Goal: Task Accomplishment & Management: Manage account settings

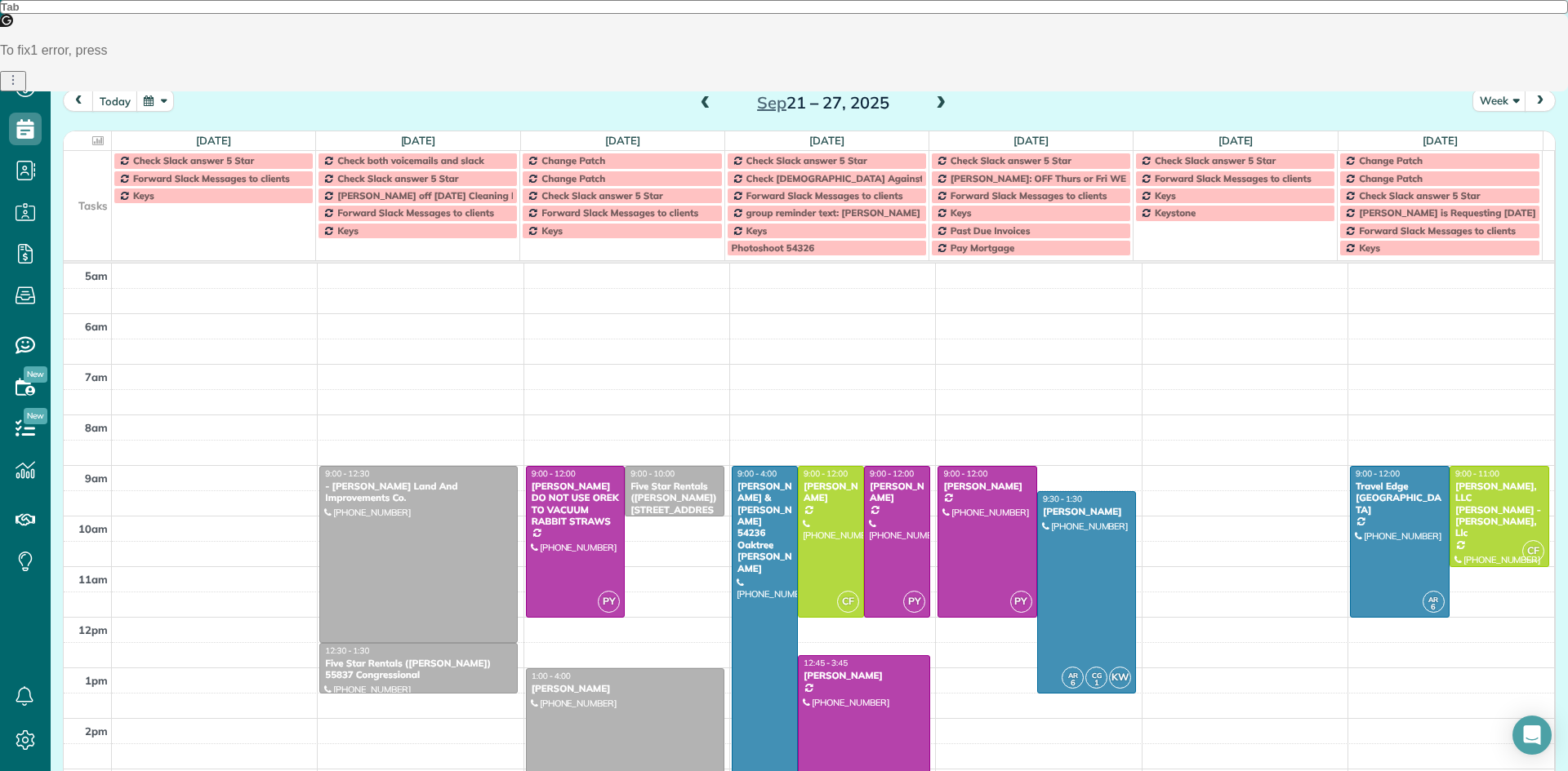
scroll to position [102, 0]
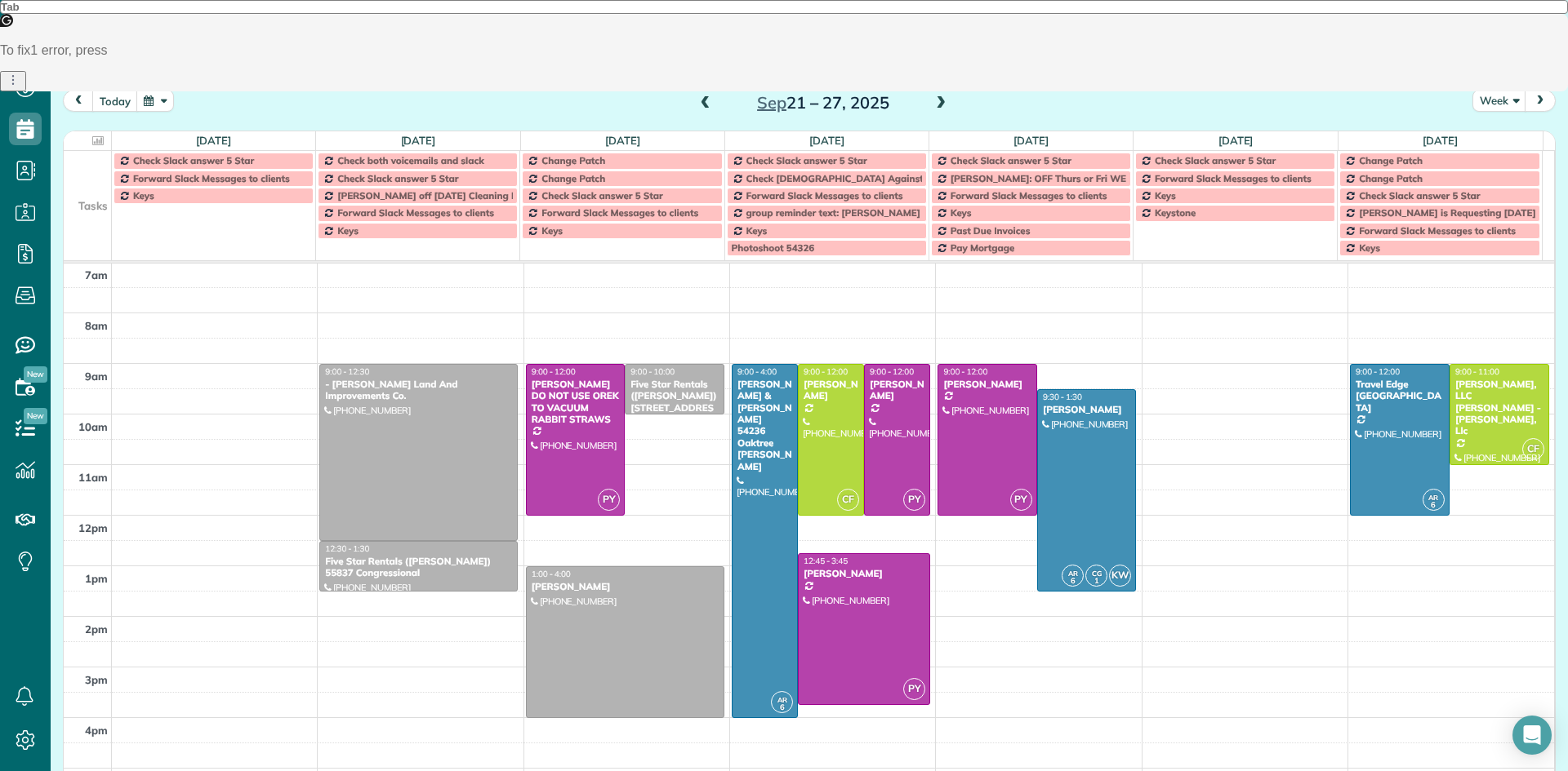
click at [698, 105] on span at bounding box center [705, 103] width 17 height 15
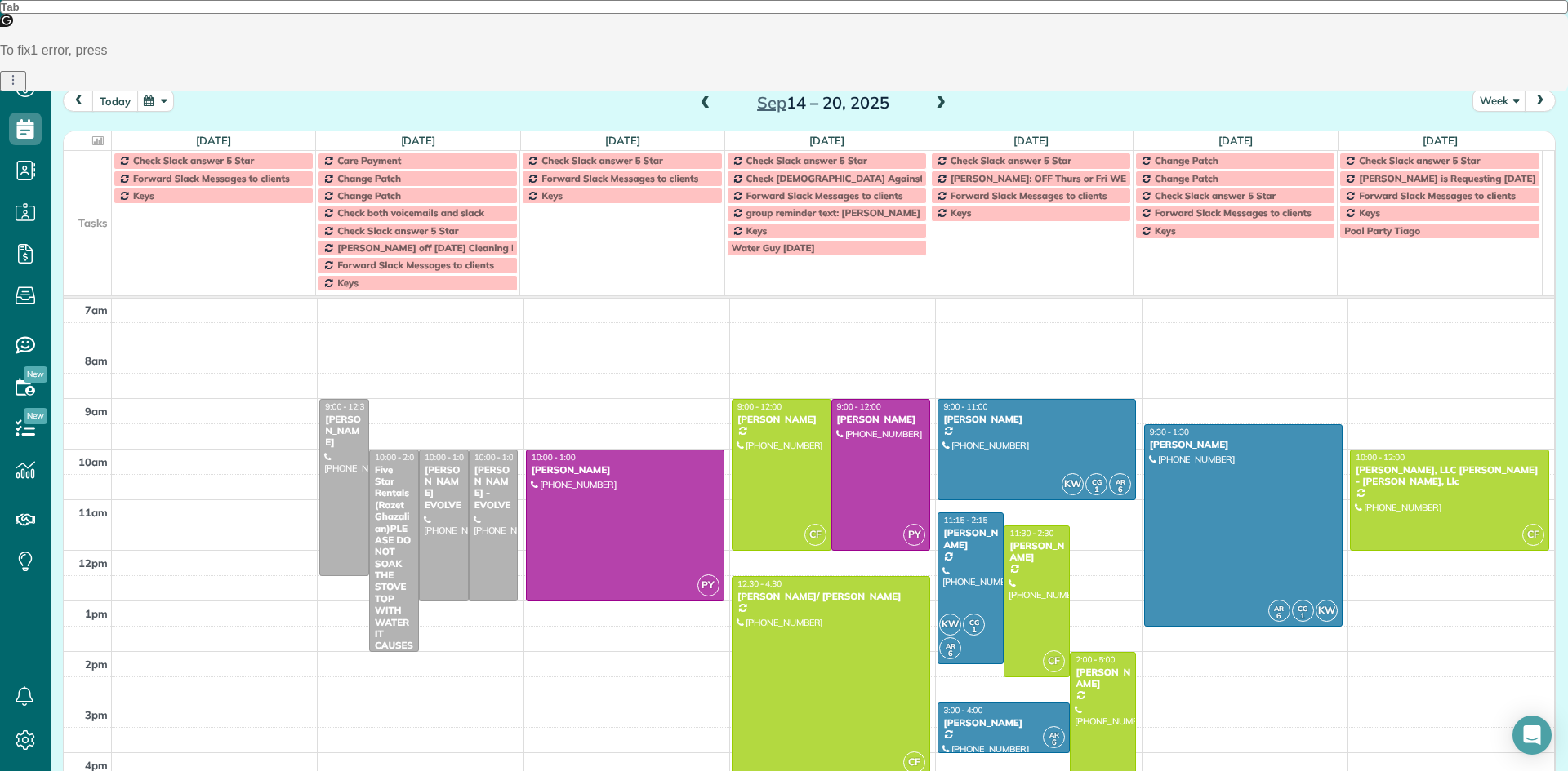
click at [117, 102] on button "today" at bounding box center [115, 100] width 46 height 22
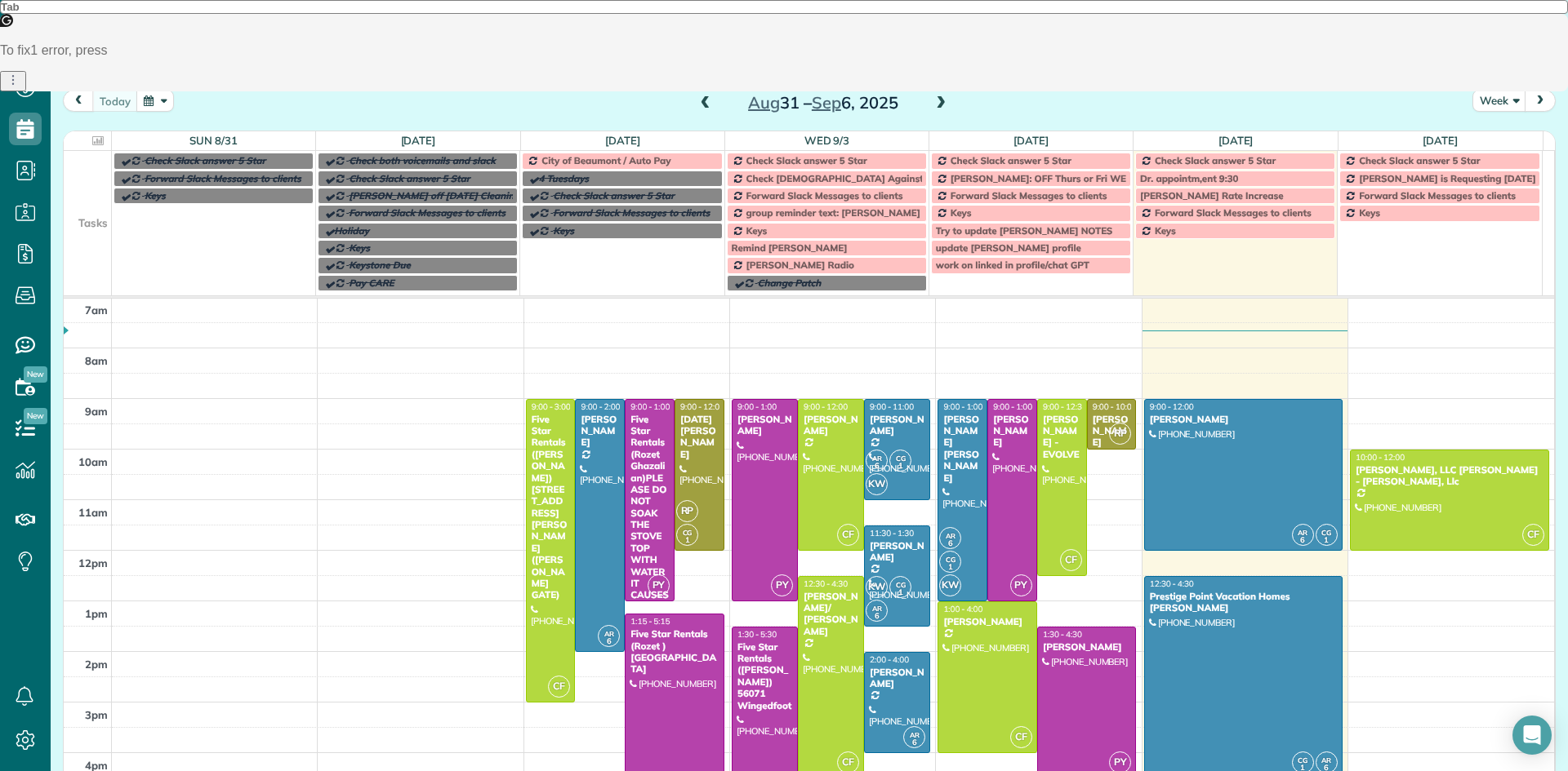
click at [940, 105] on span at bounding box center [940, 103] width 17 height 15
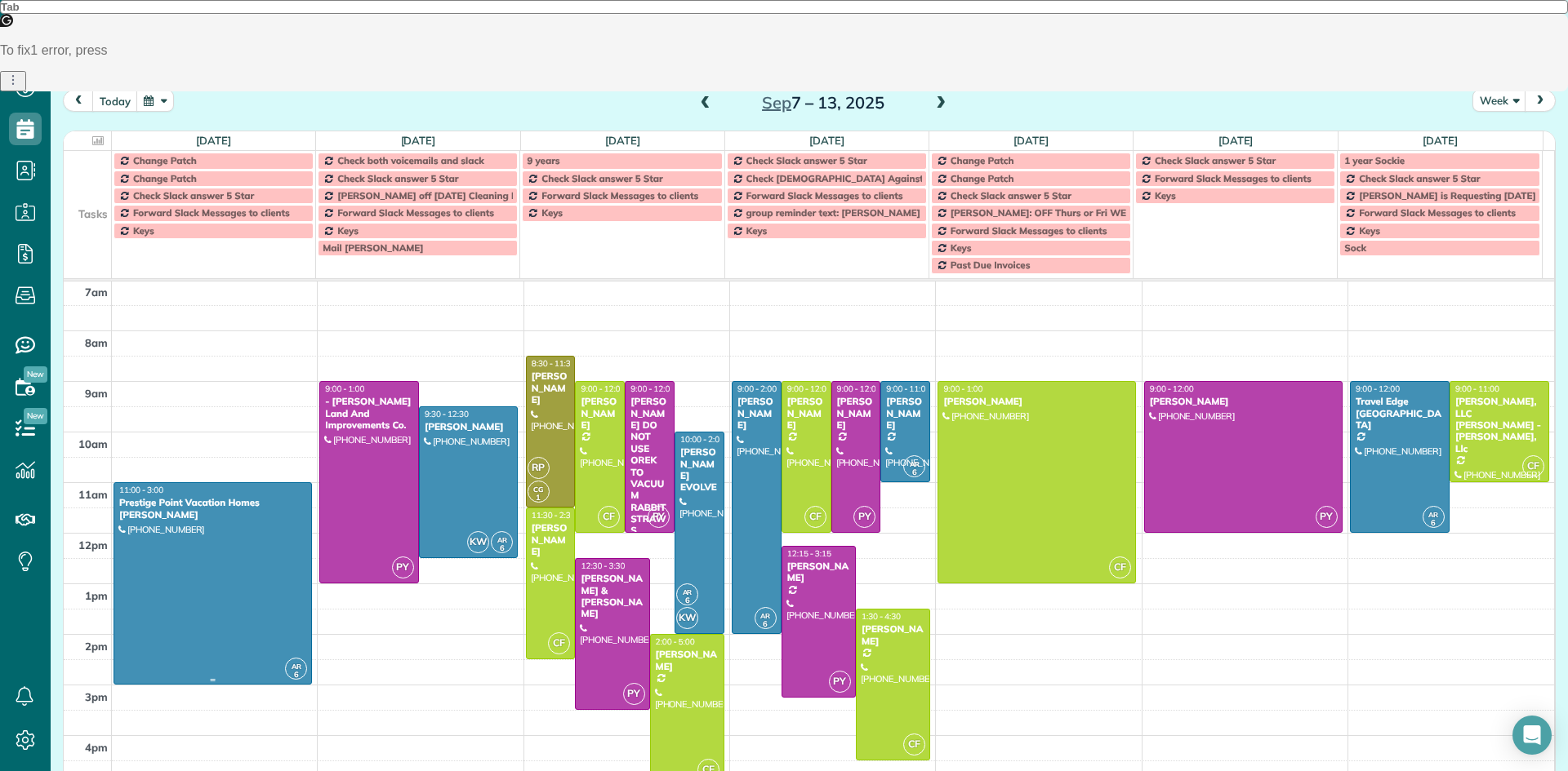
click at [158, 546] on div at bounding box center [213, 584] width 197 height 201
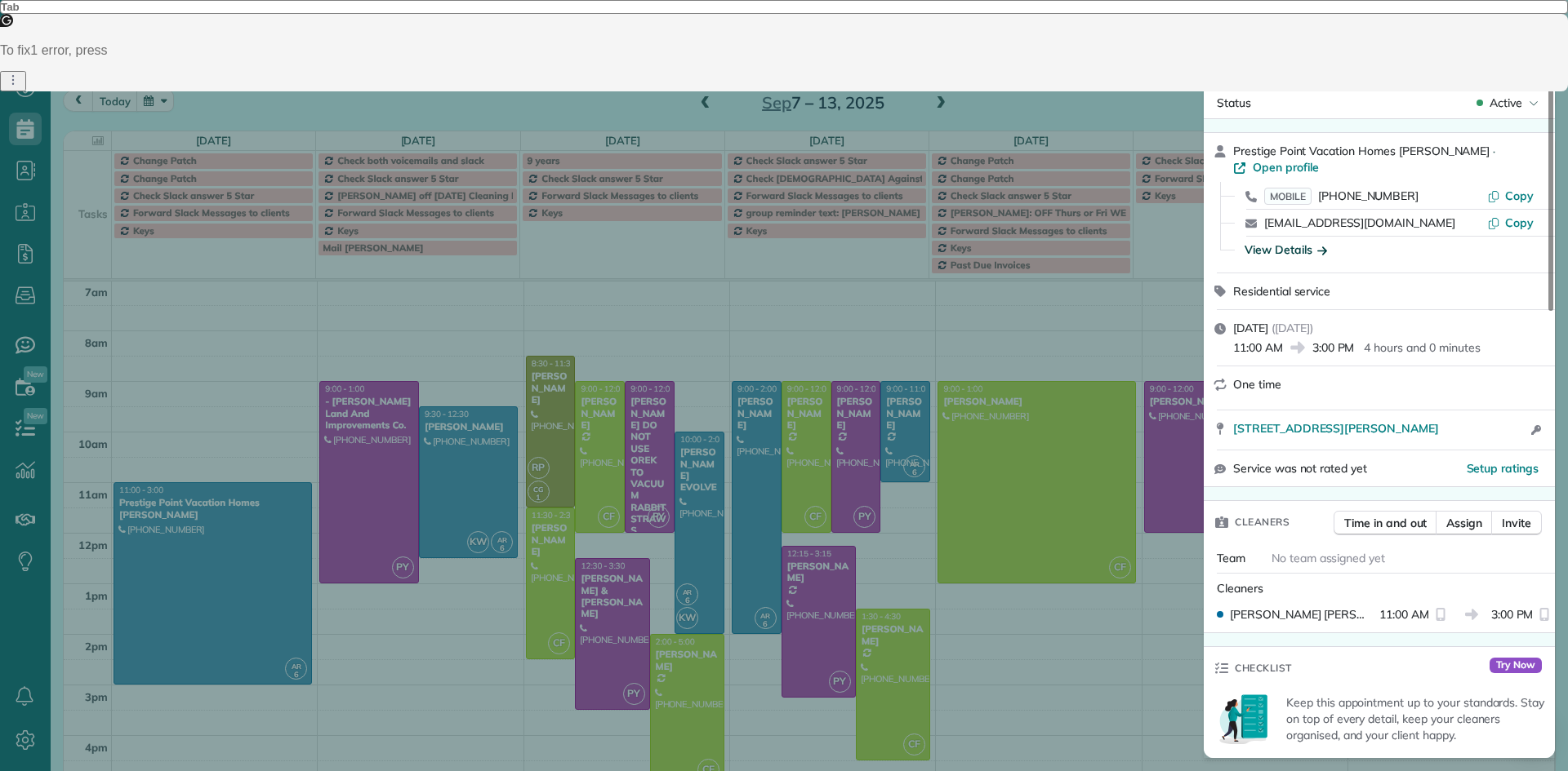
click at [1270, 251] on div "View Details" at bounding box center [1285, 250] width 83 height 17
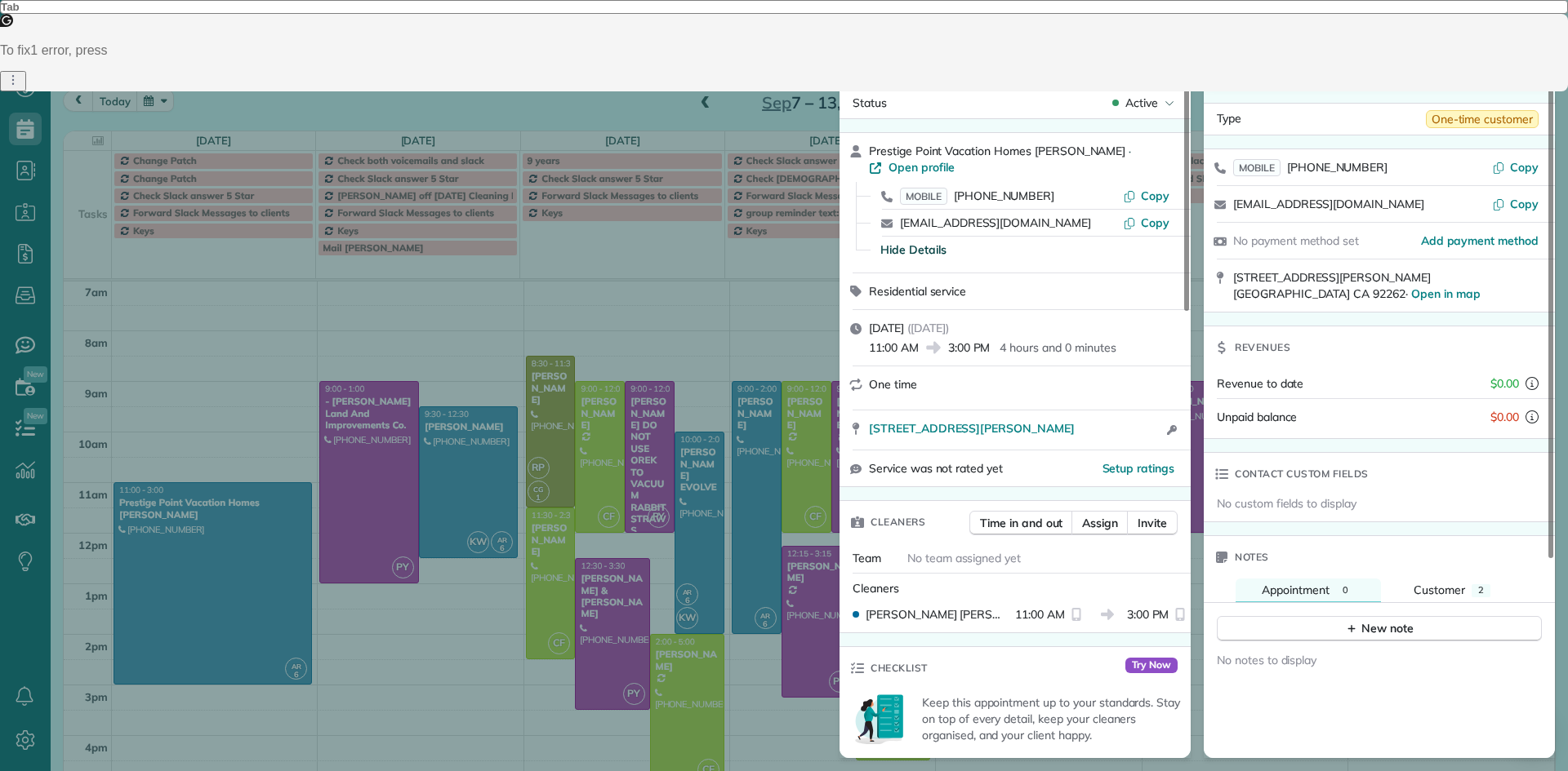
click at [1535, 44] on link "Open profile" at bounding box center [1511, 47] width 61 height 48
click at [879, 34] on span "Close" at bounding box center [881, 40] width 29 height 17
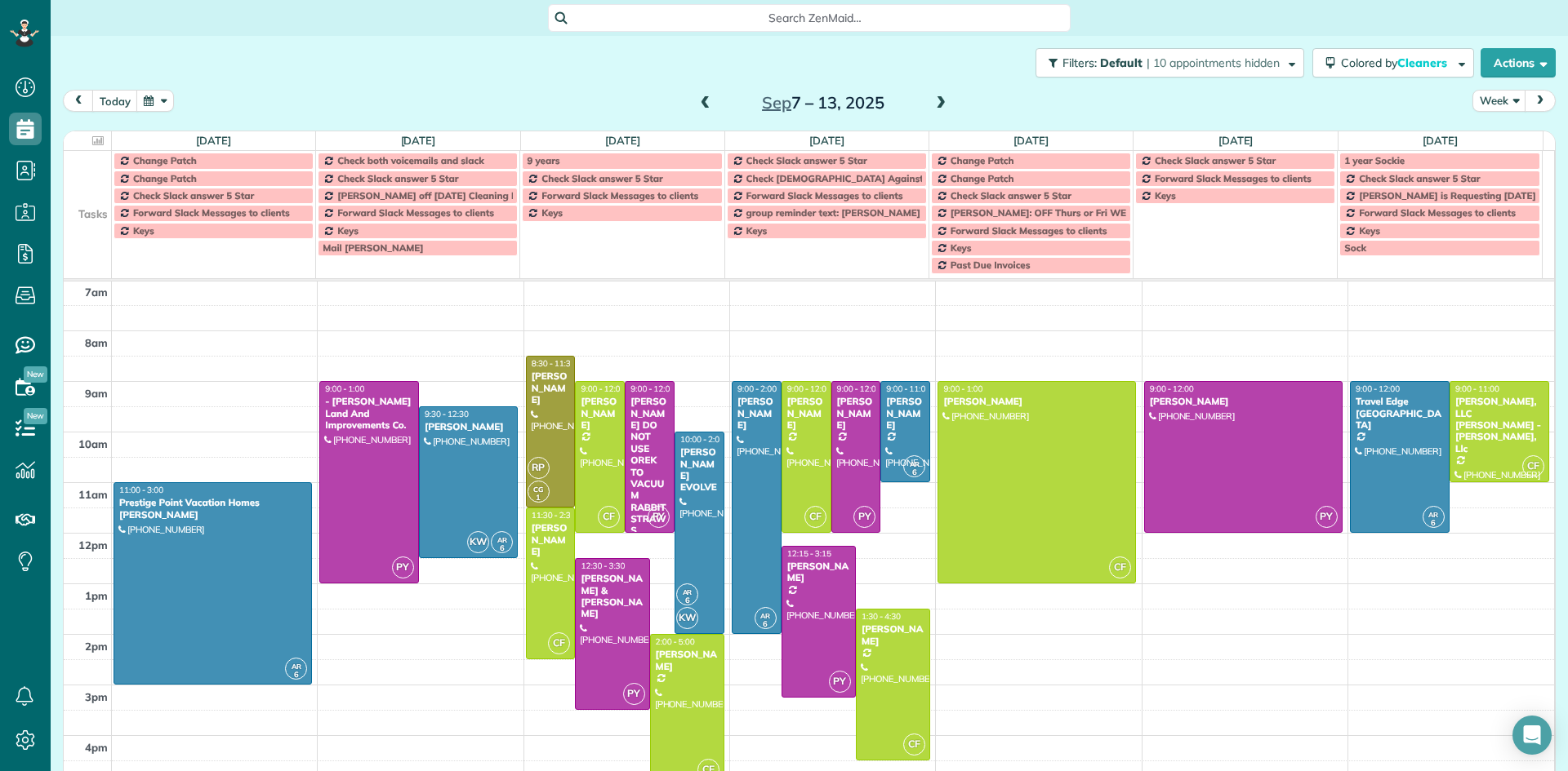
click at [699, 108] on span at bounding box center [705, 103] width 17 height 15
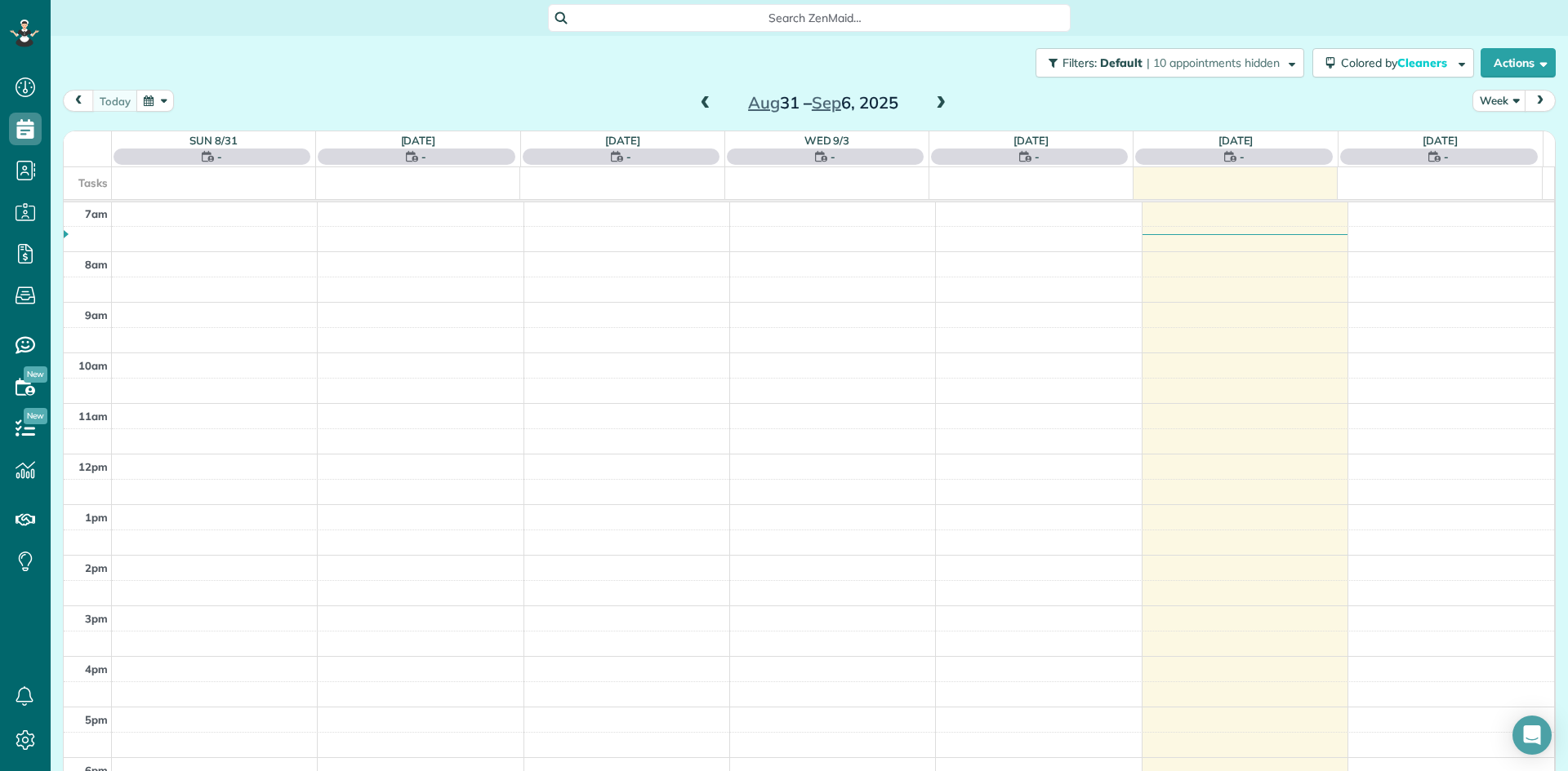
click at [932, 110] on span at bounding box center [940, 103] width 17 height 15
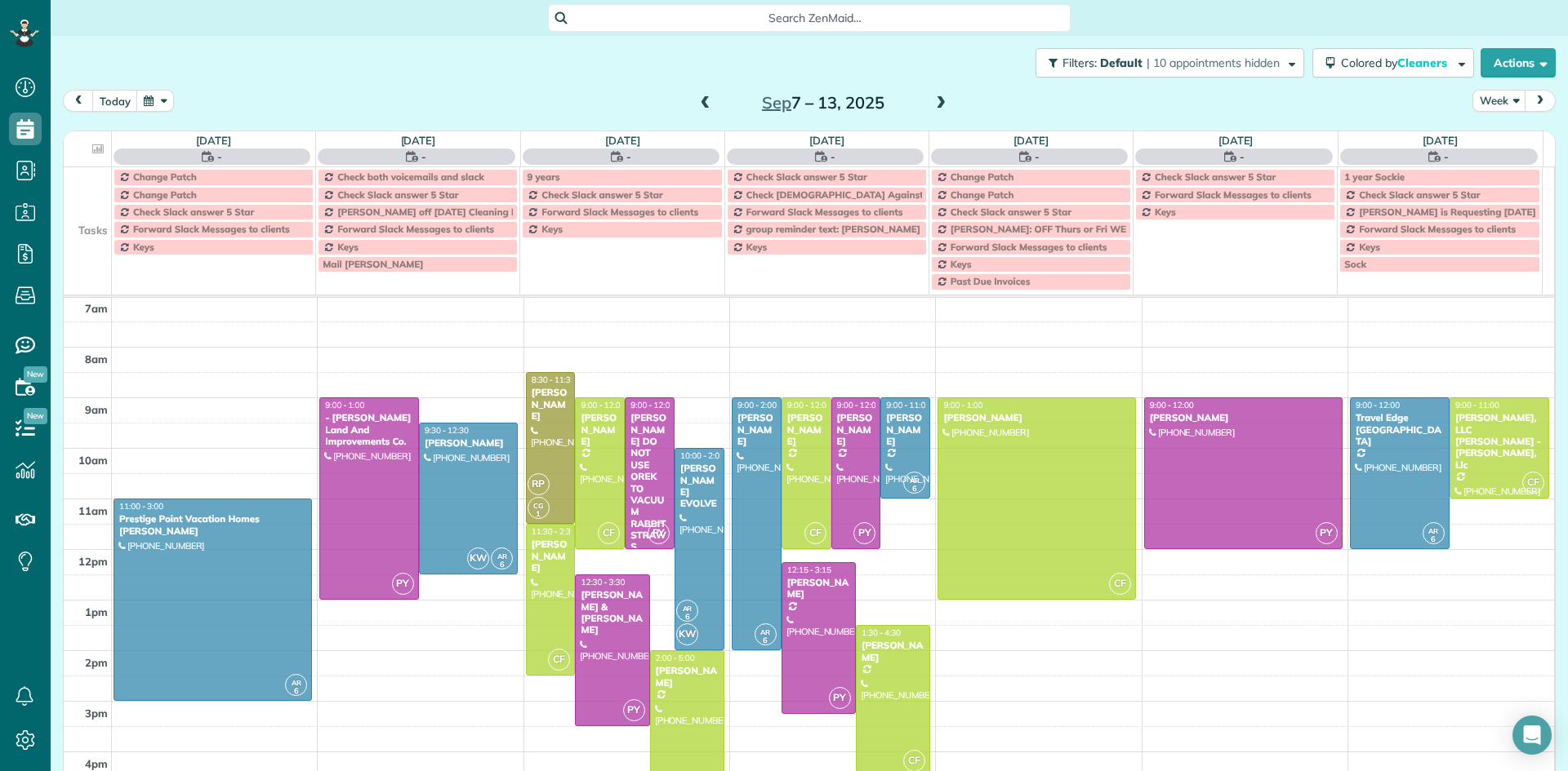
click at [932, 110] on span at bounding box center [940, 103] width 17 height 15
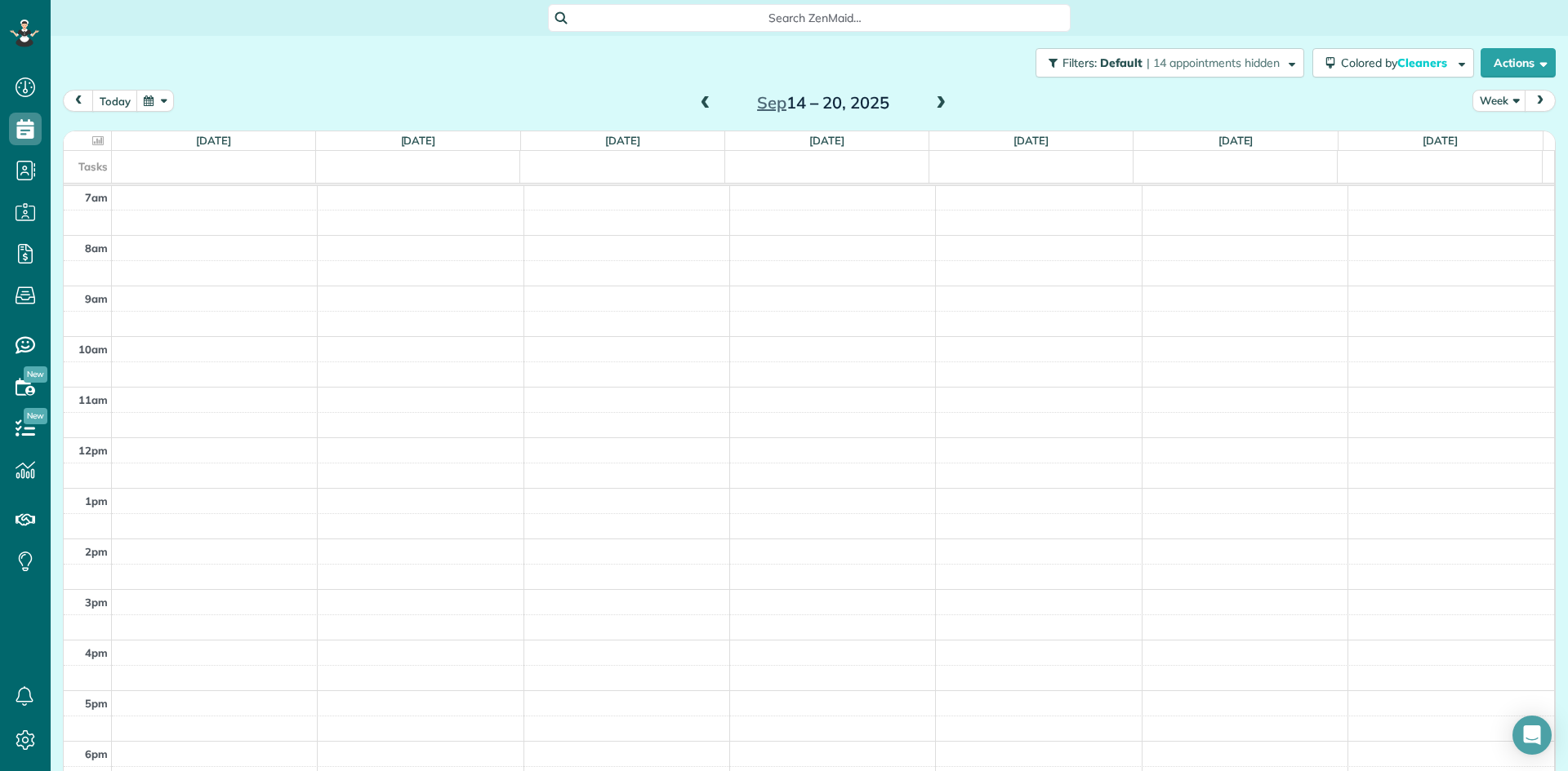
click at [932, 110] on span at bounding box center [940, 103] width 17 height 15
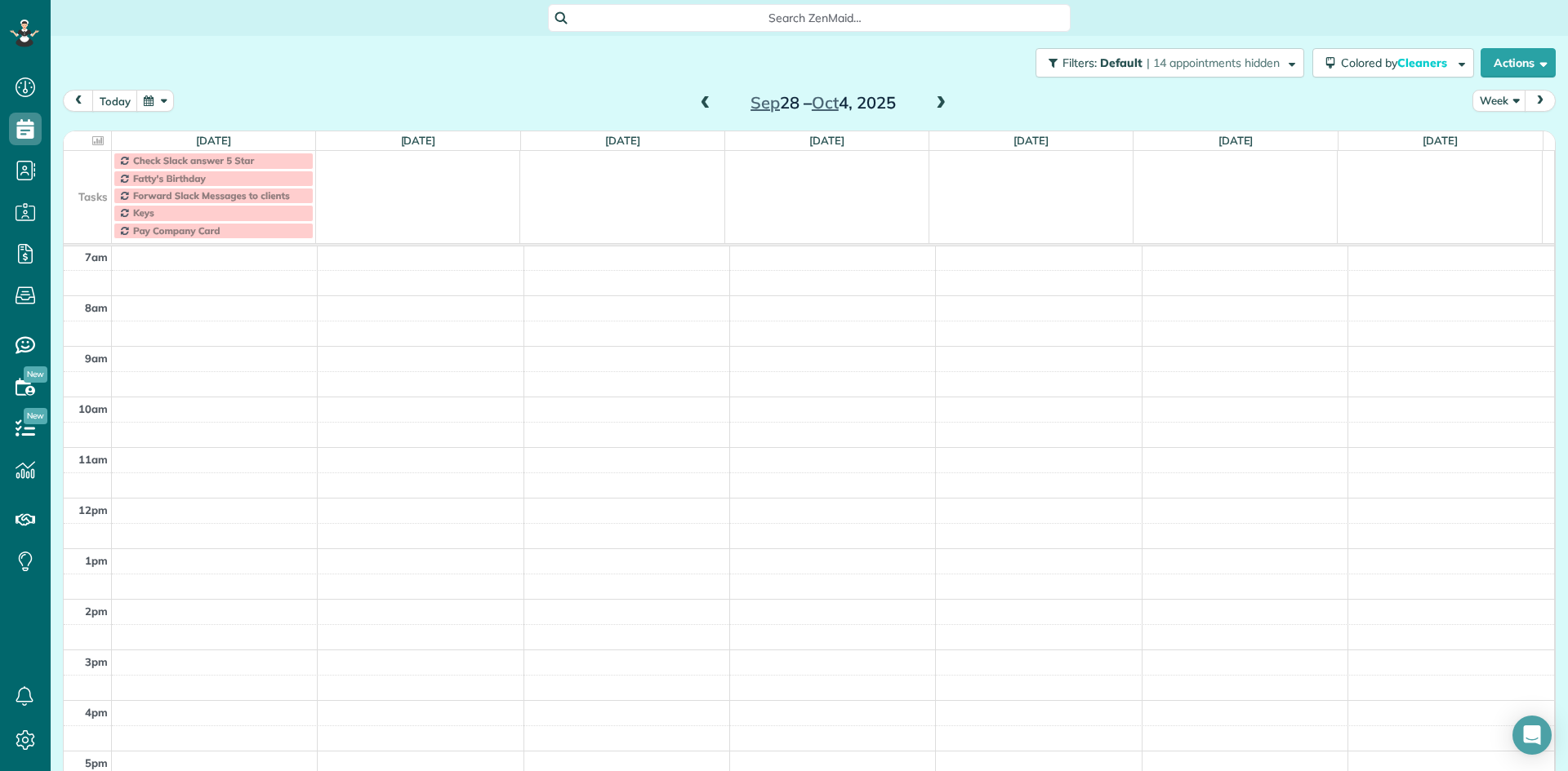
click at [932, 110] on span at bounding box center [940, 103] width 17 height 15
click at [699, 106] on span at bounding box center [705, 103] width 17 height 15
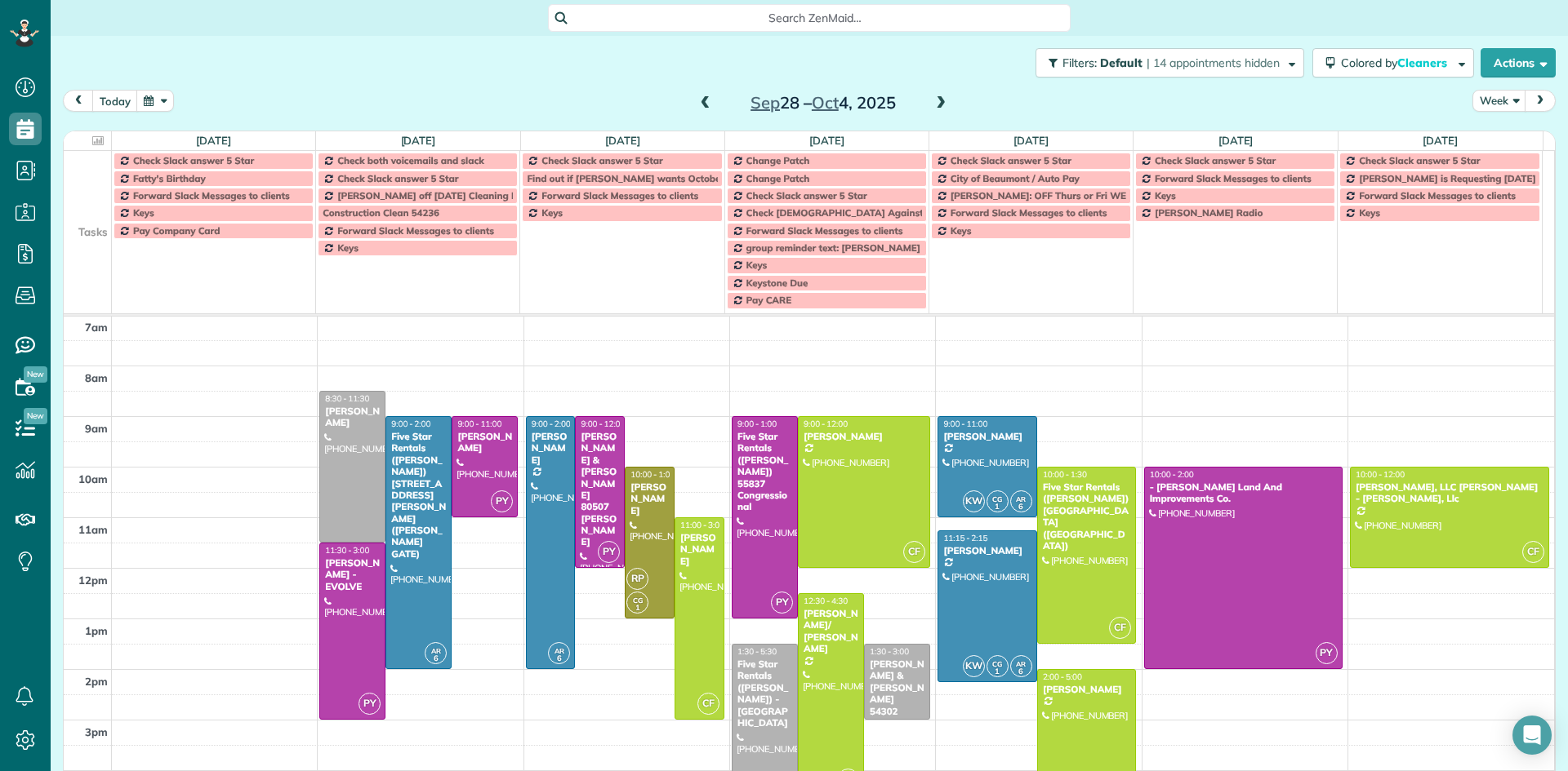
click at [935, 97] on span at bounding box center [940, 103] width 17 height 15
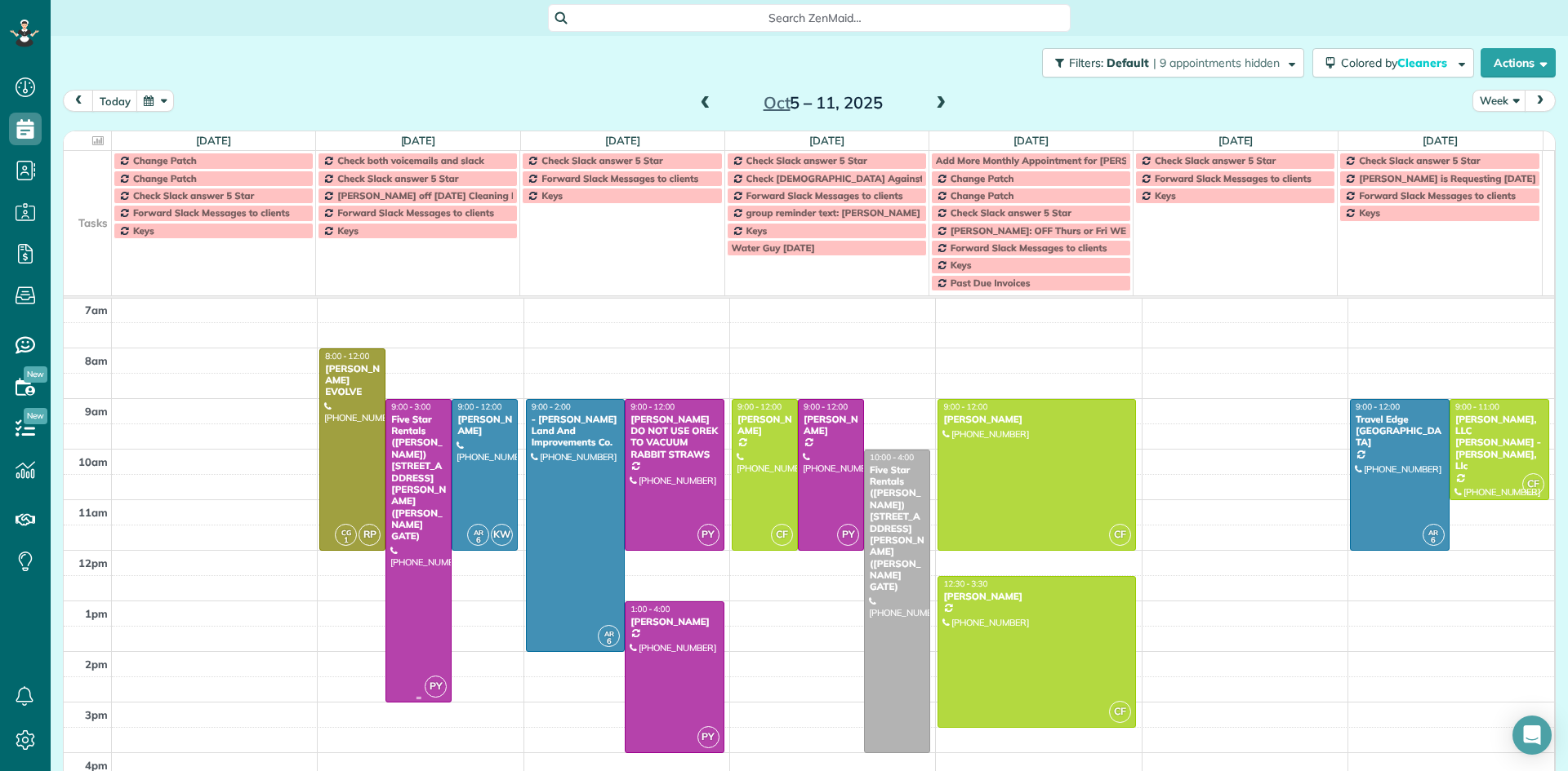
click at [413, 426] on div "Five Star Rentals ([PERSON_NAME]) [STREET_ADDRESS][PERSON_NAME] ([PERSON_NAME] …" at bounding box center [419, 478] width 56 height 129
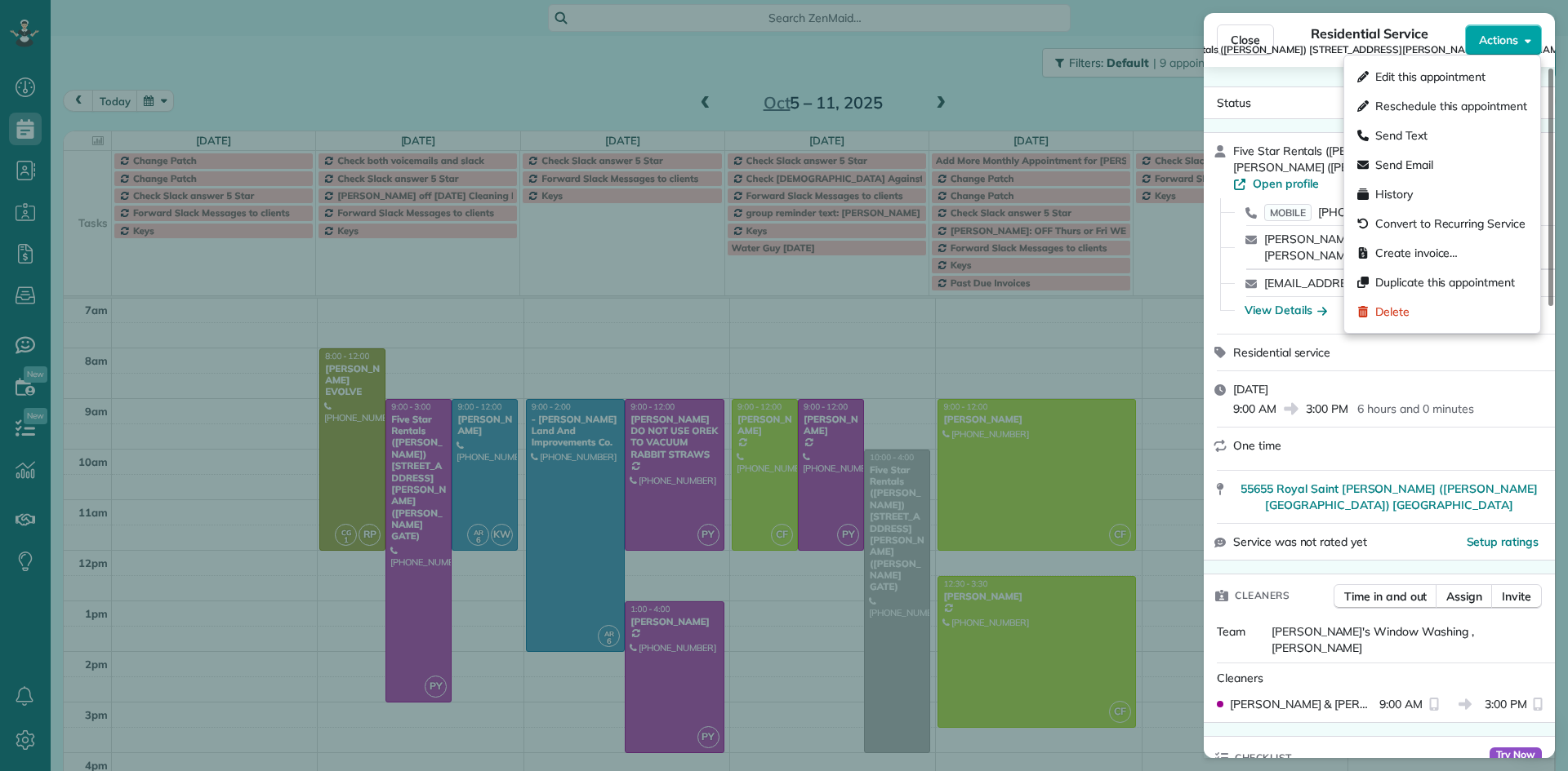
click at [1507, 45] on span "Actions" at bounding box center [1498, 40] width 39 height 17
click at [1405, 317] on span "Delete" at bounding box center [1392, 312] width 34 height 17
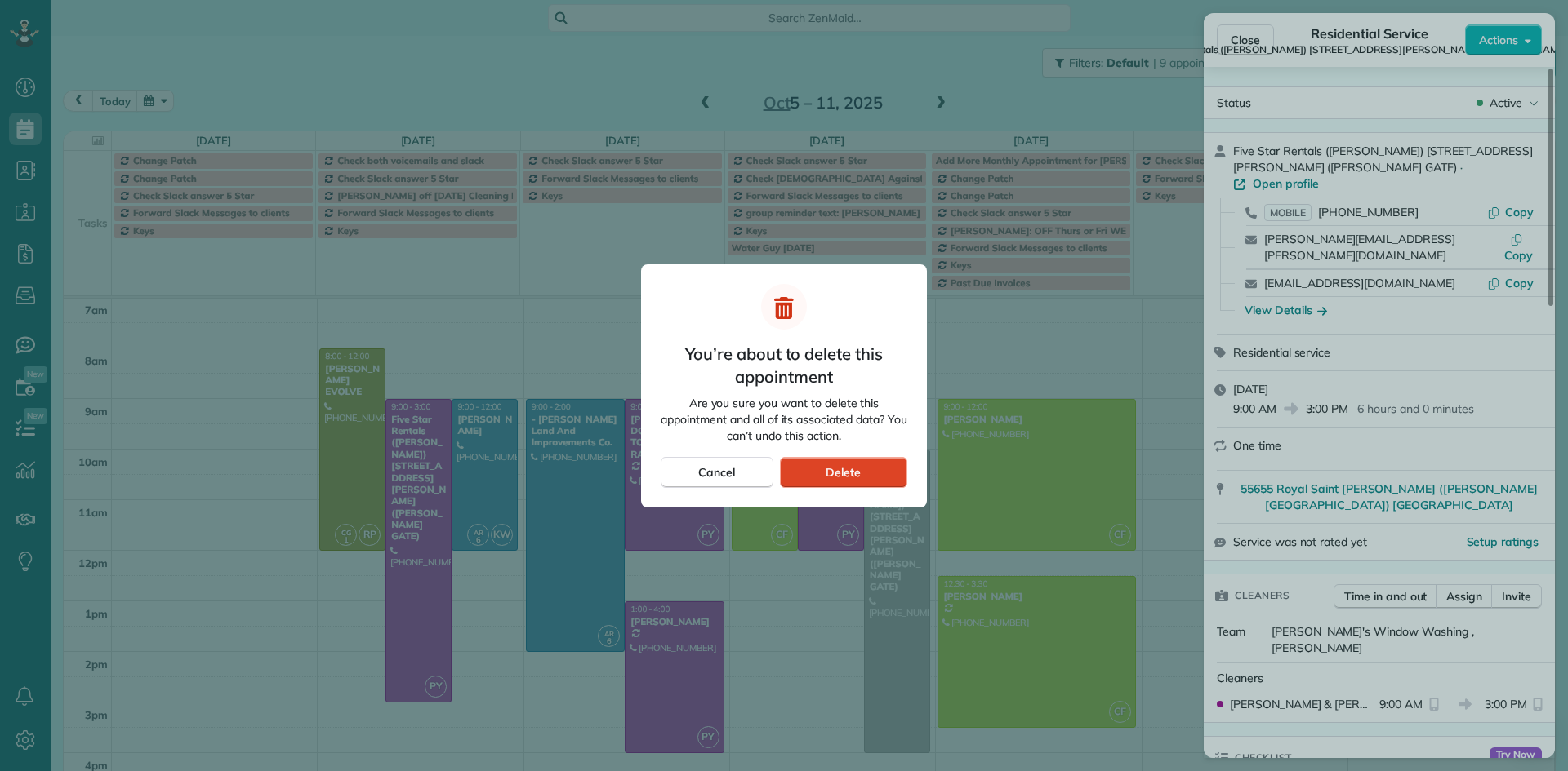
click at [840, 468] on span "Delete" at bounding box center [843, 472] width 35 height 17
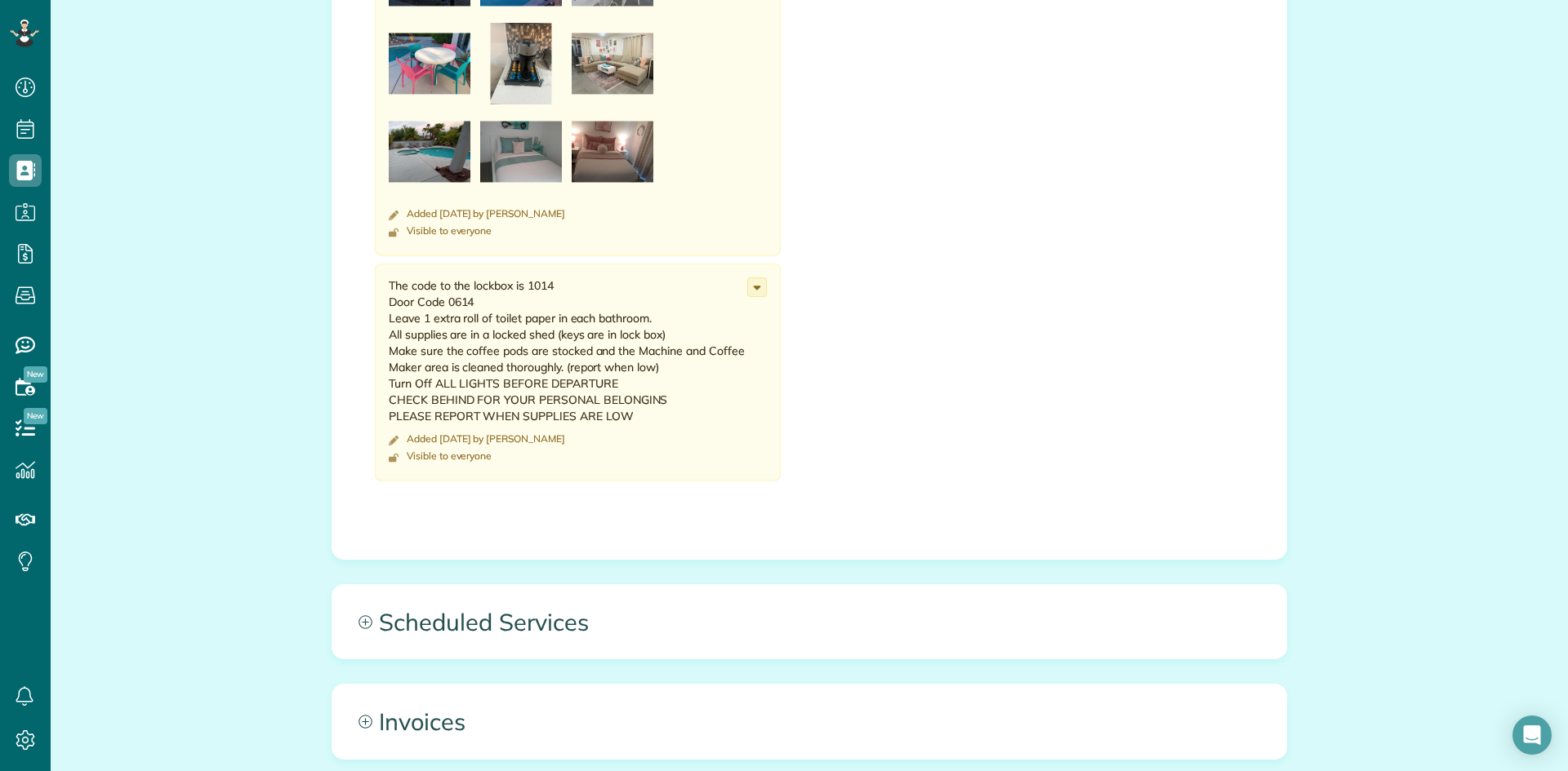
scroll to position [1231, 0]
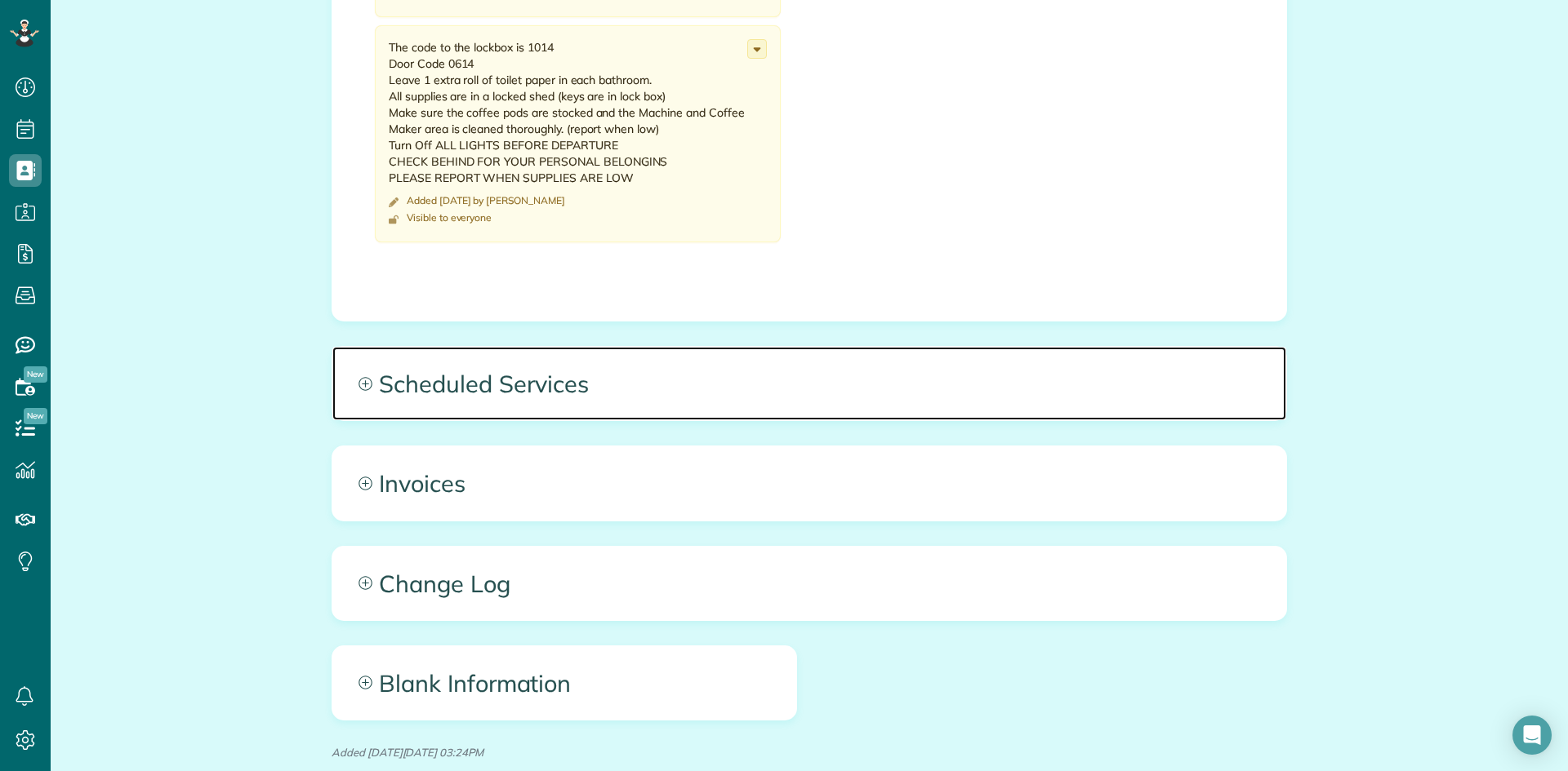
click at [361, 385] on icon at bounding box center [365, 384] width 14 height 14
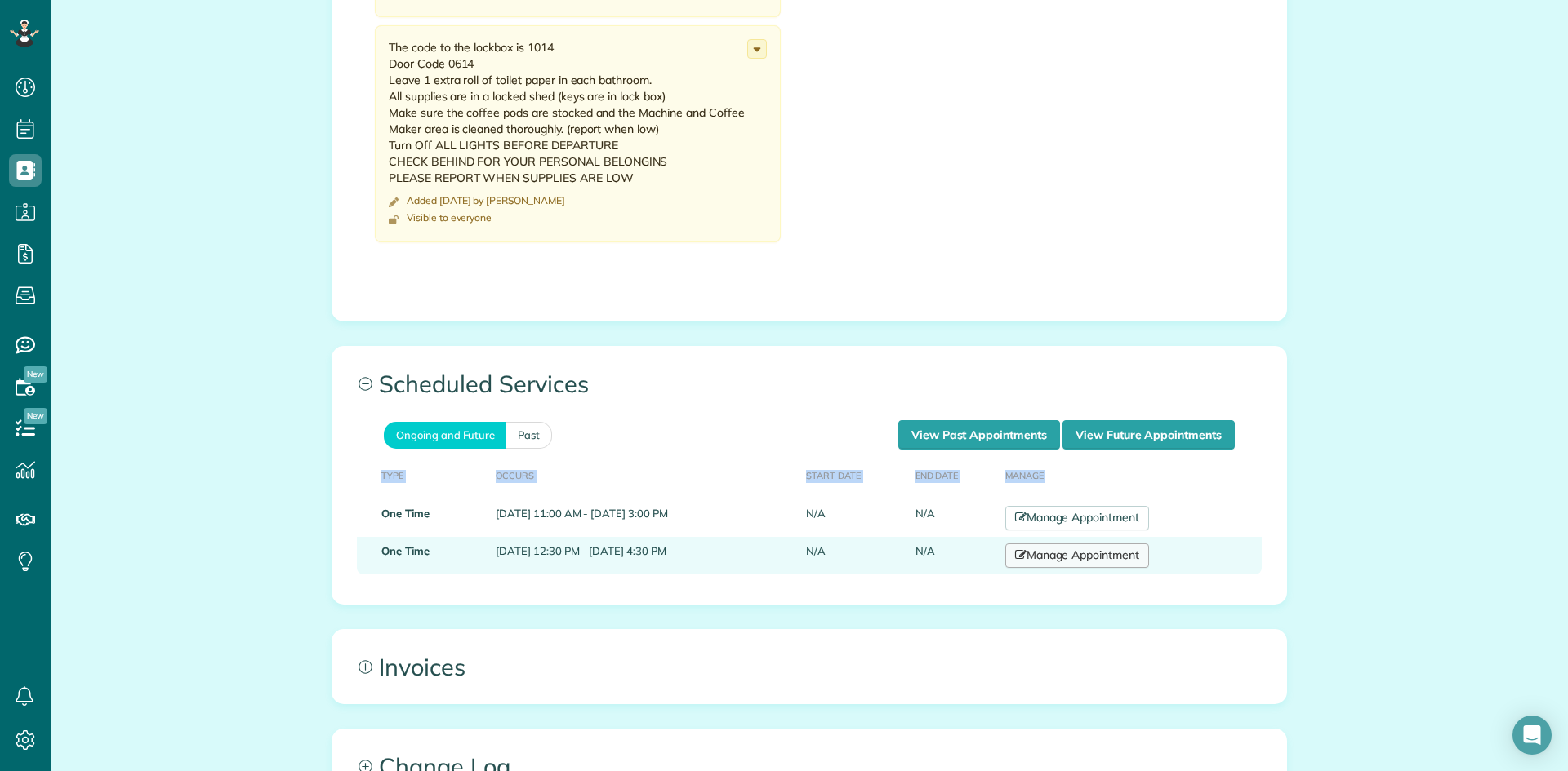
drag, startPoint x: 359, startPoint y: 513, endPoint x: 1134, endPoint y: 566, distance: 776.8
click at [1134, 566] on tbody "One Time September 07, 2025 11:00 AM - September 07, 2025 3:00 PM N/A N/A Manag…" at bounding box center [808, 536] width 904 height 75
copy table "Type Occurs Start Date End Date Manage"
